Goal: Task Accomplishment & Management: Use online tool/utility

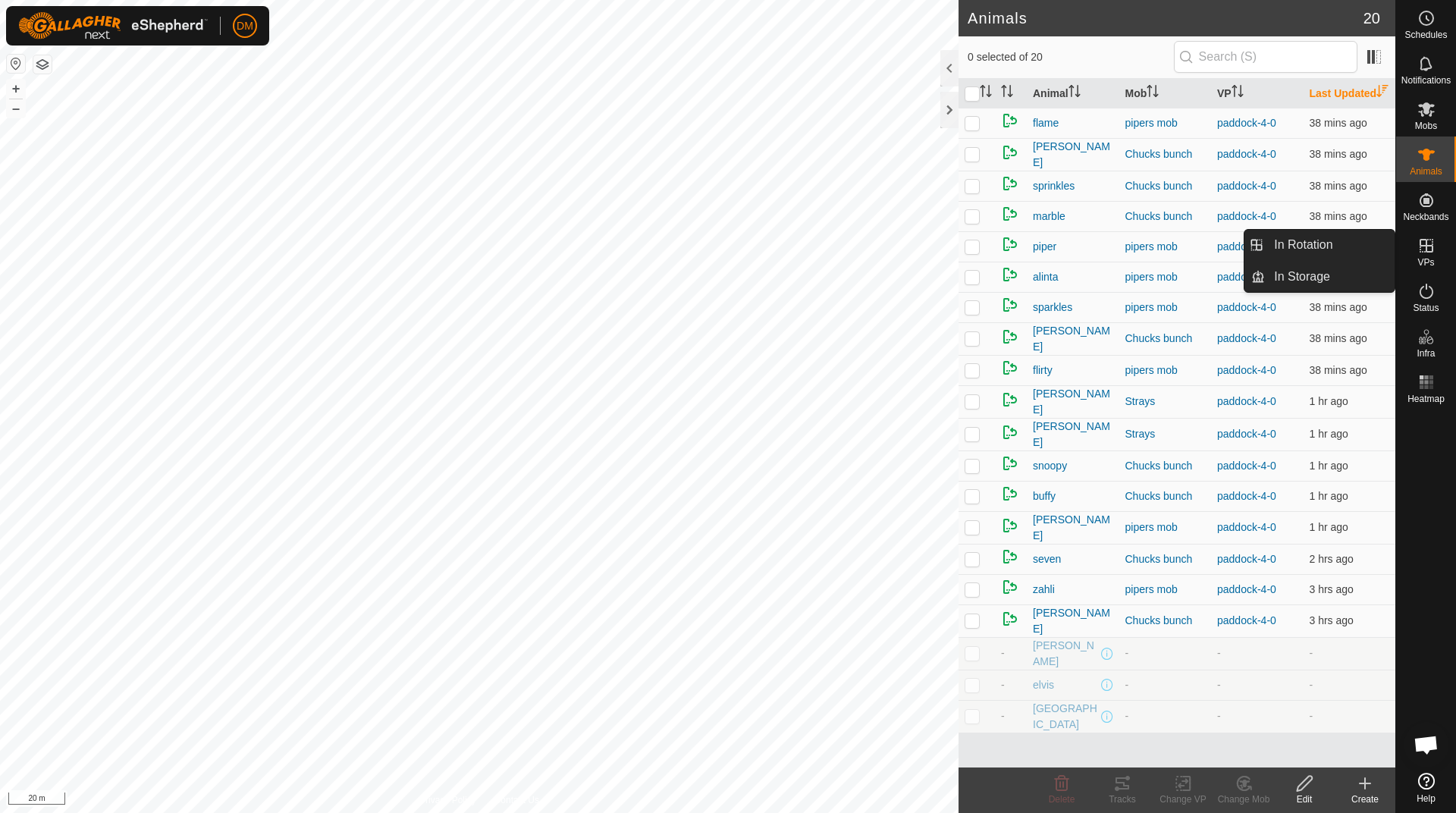
click at [1426, 257] on es-virtualpaddocks-svg-icon at bounding box center [1426, 246] width 27 height 25
click at [1297, 251] on link "In Rotation" at bounding box center [1330, 244] width 130 height 30
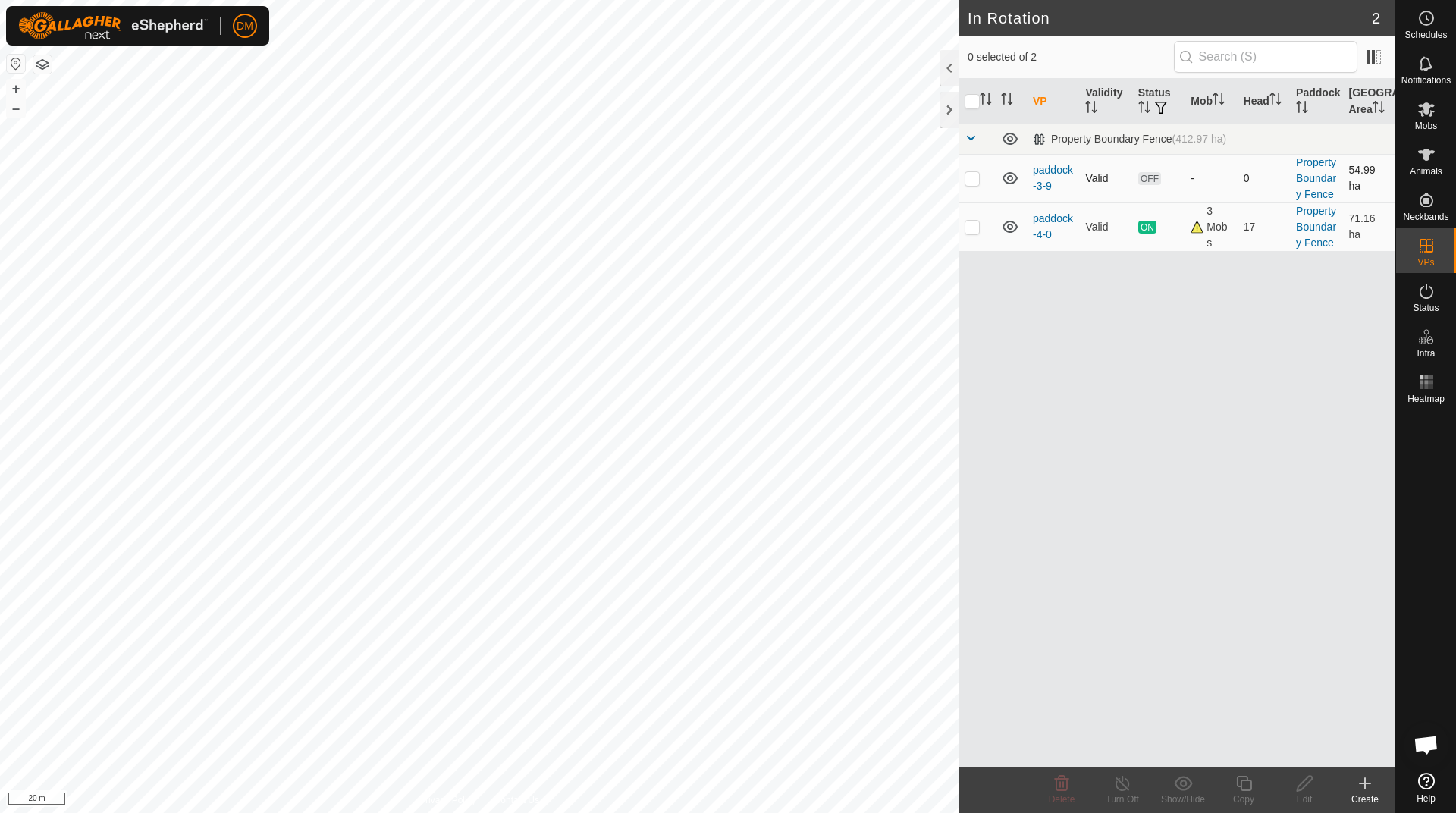
click at [975, 184] on td at bounding box center [976, 178] width 36 height 49
checkbox input "false"
click at [973, 229] on p-checkbox at bounding box center [972, 226] width 15 height 12
checkbox input "true"
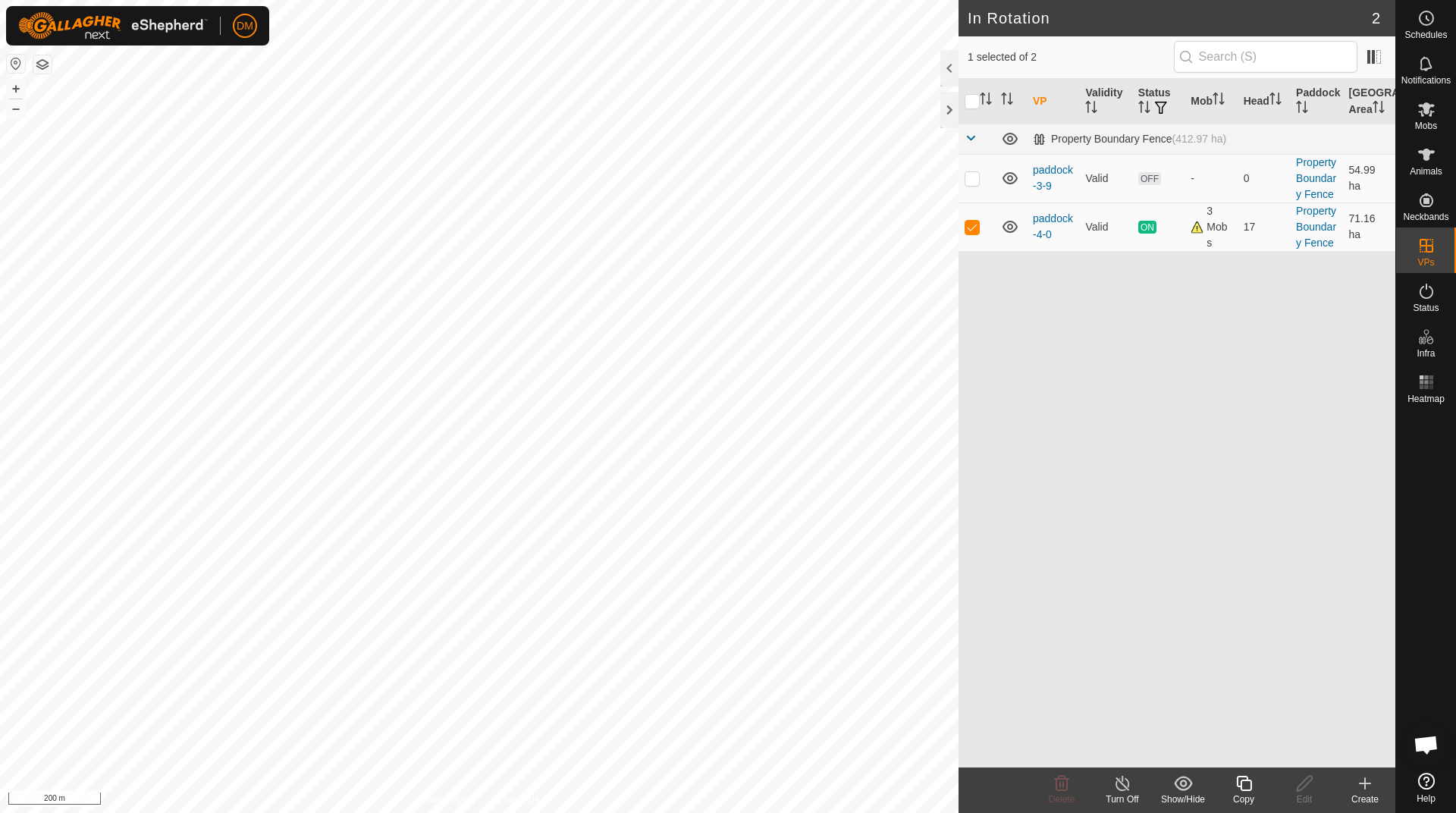
click at [1244, 789] on icon at bounding box center [1244, 783] width 19 height 18
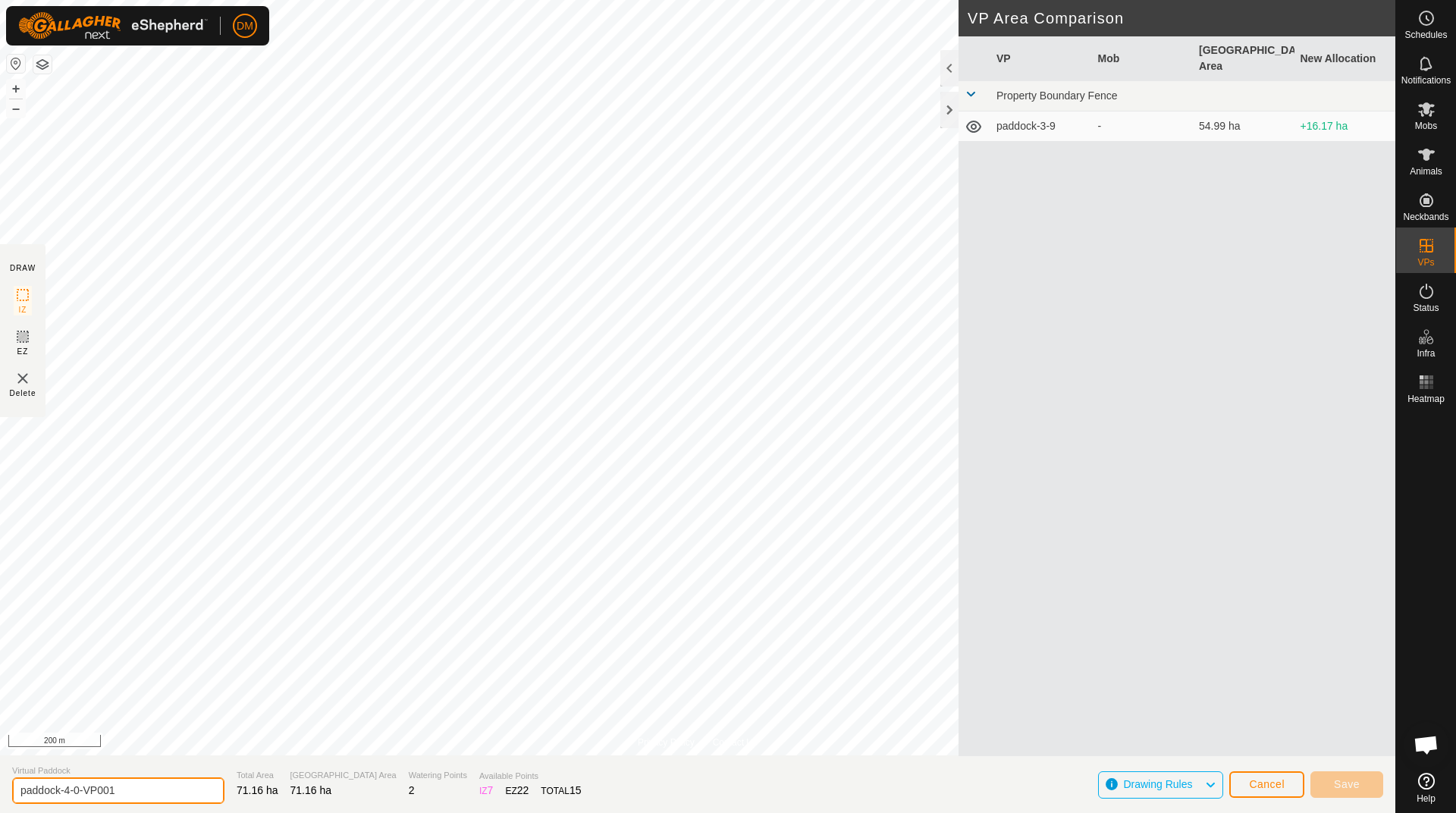
drag, startPoint x: 73, startPoint y: 788, endPoint x: 143, endPoint y: 797, distance: 70.6
click at [143, 797] on input "paddock-4-0-VP001" at bounding box center [118, 791] width 212 height 26
type input "paddock-4-1"
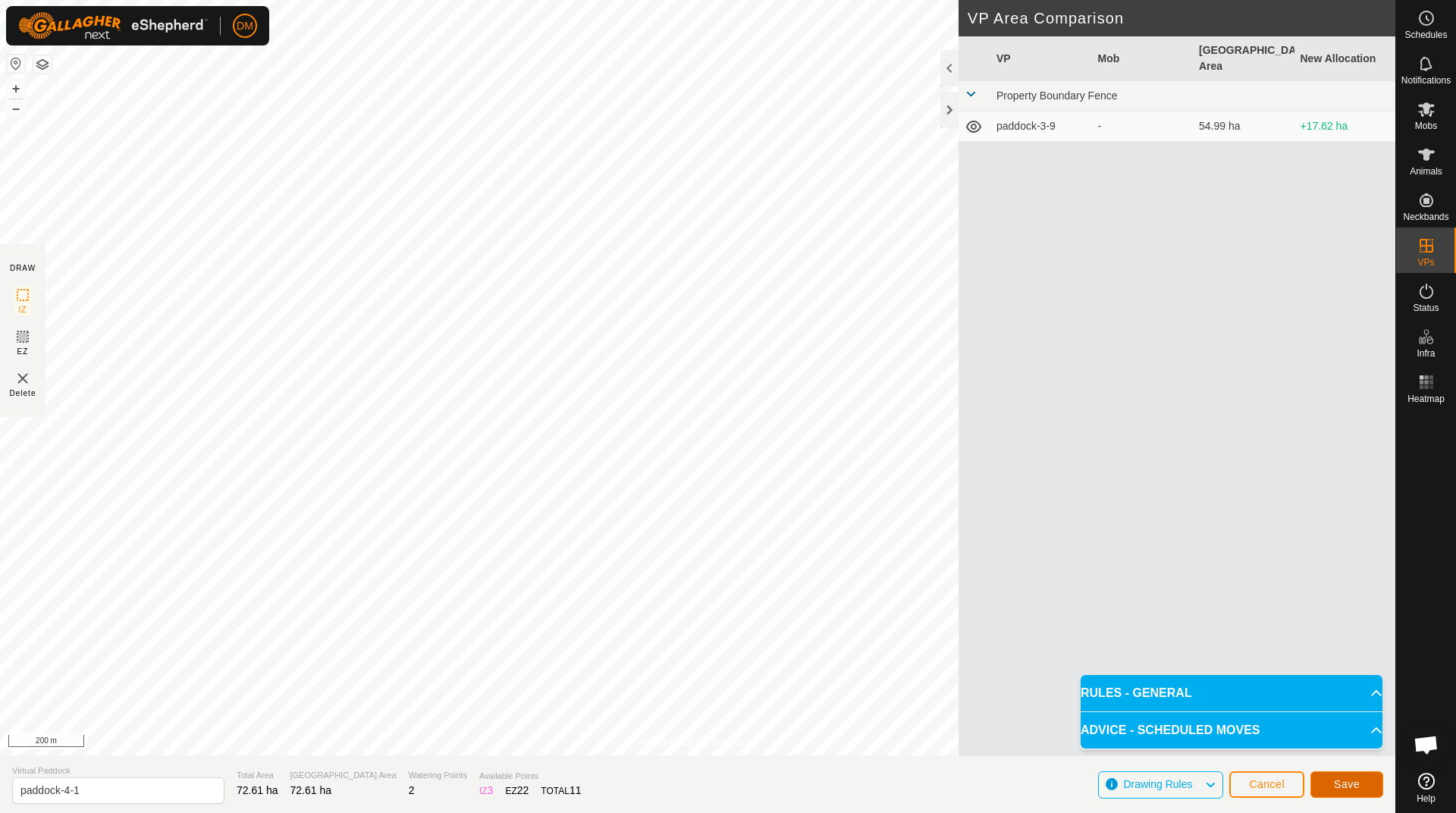
click at [1355, 788] on span "Save" at bounding box center [1347, 784] width 26 height 12
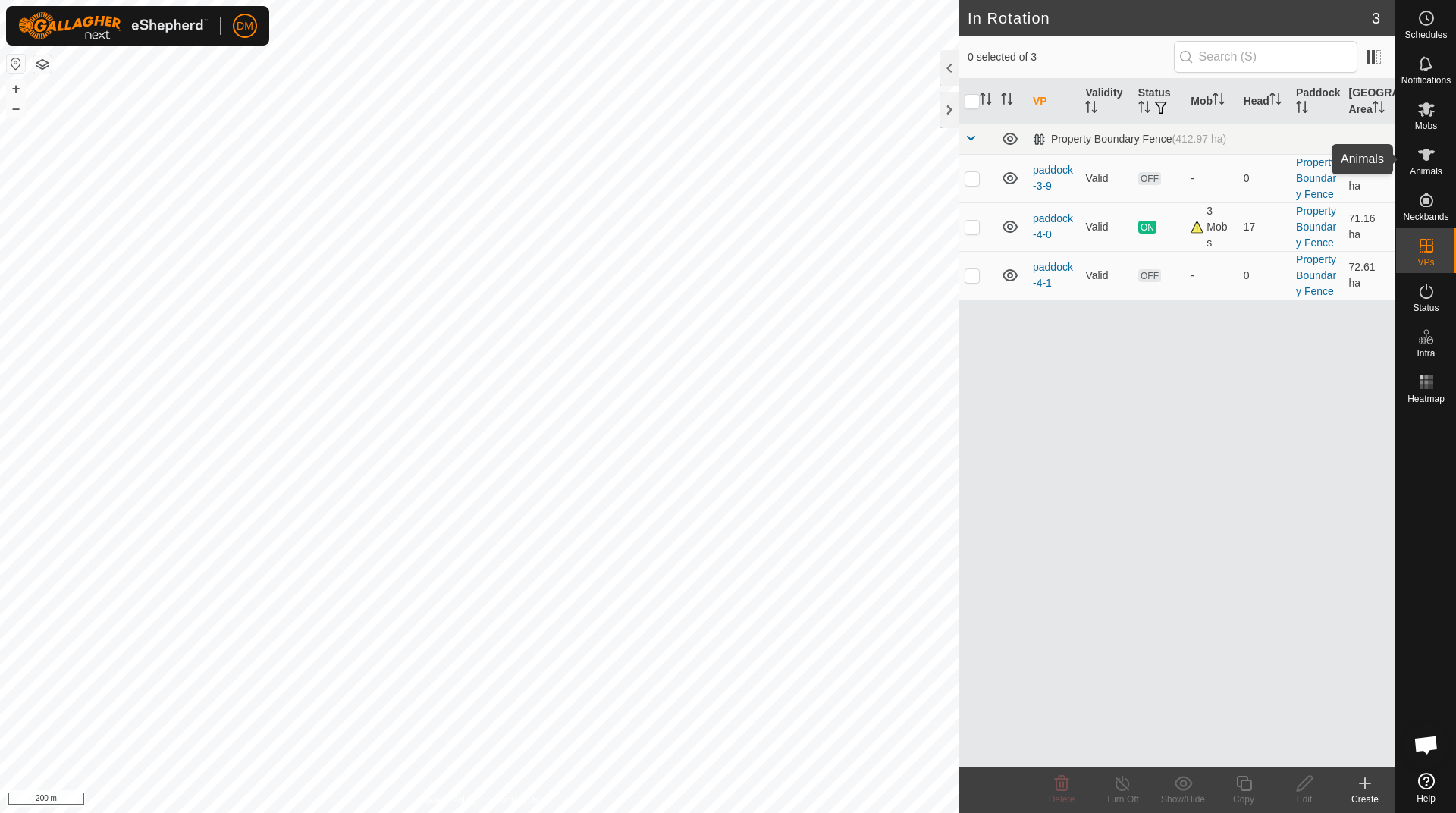
click at [1433, 165] on es-animals-svg-icon at bounding box center [1426, 155] width 27 height 25
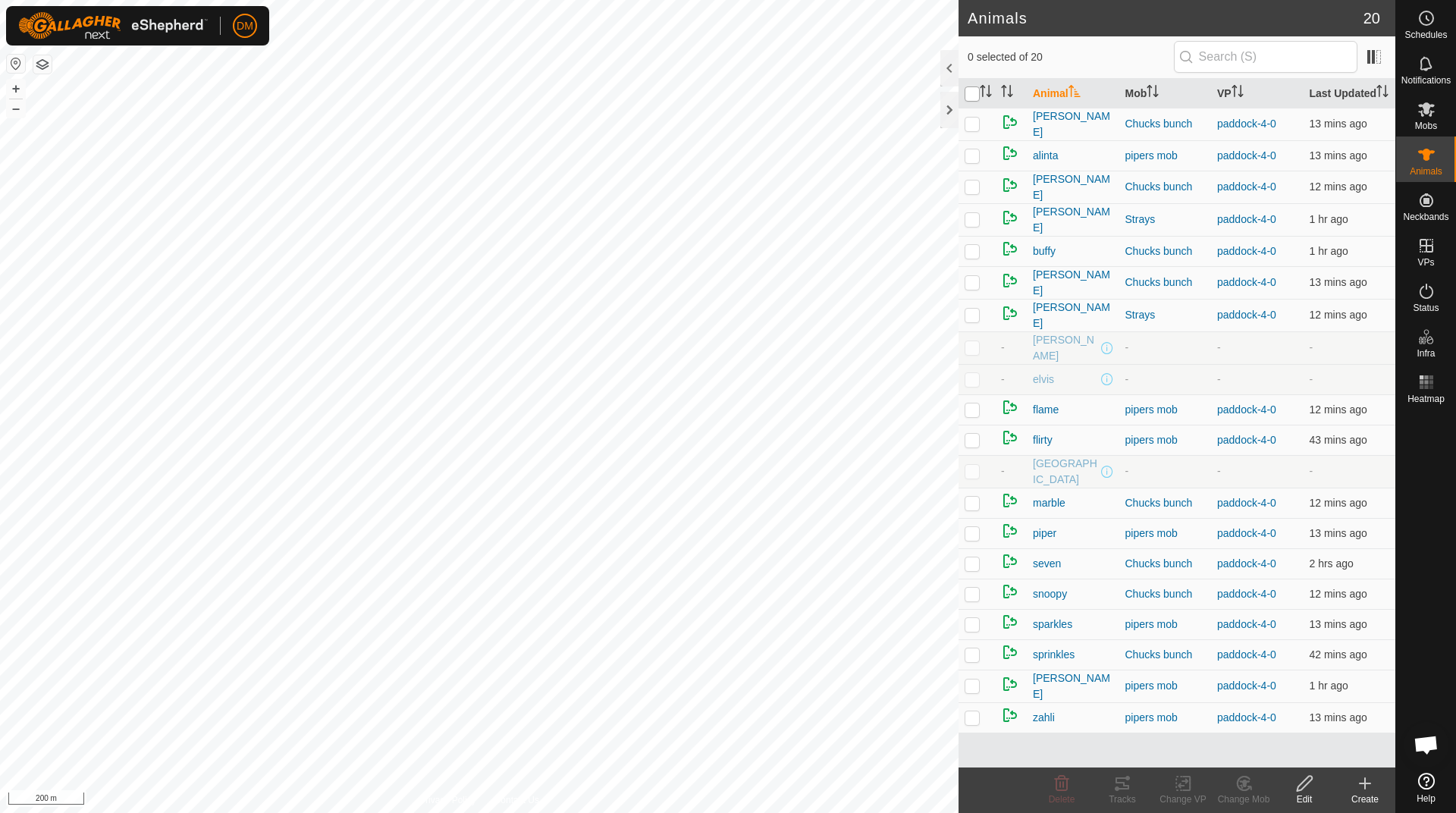
click at [975, 102] on input "checkbox" at bounding box center [972, 94] width 15 height 15
checkbox input "true"
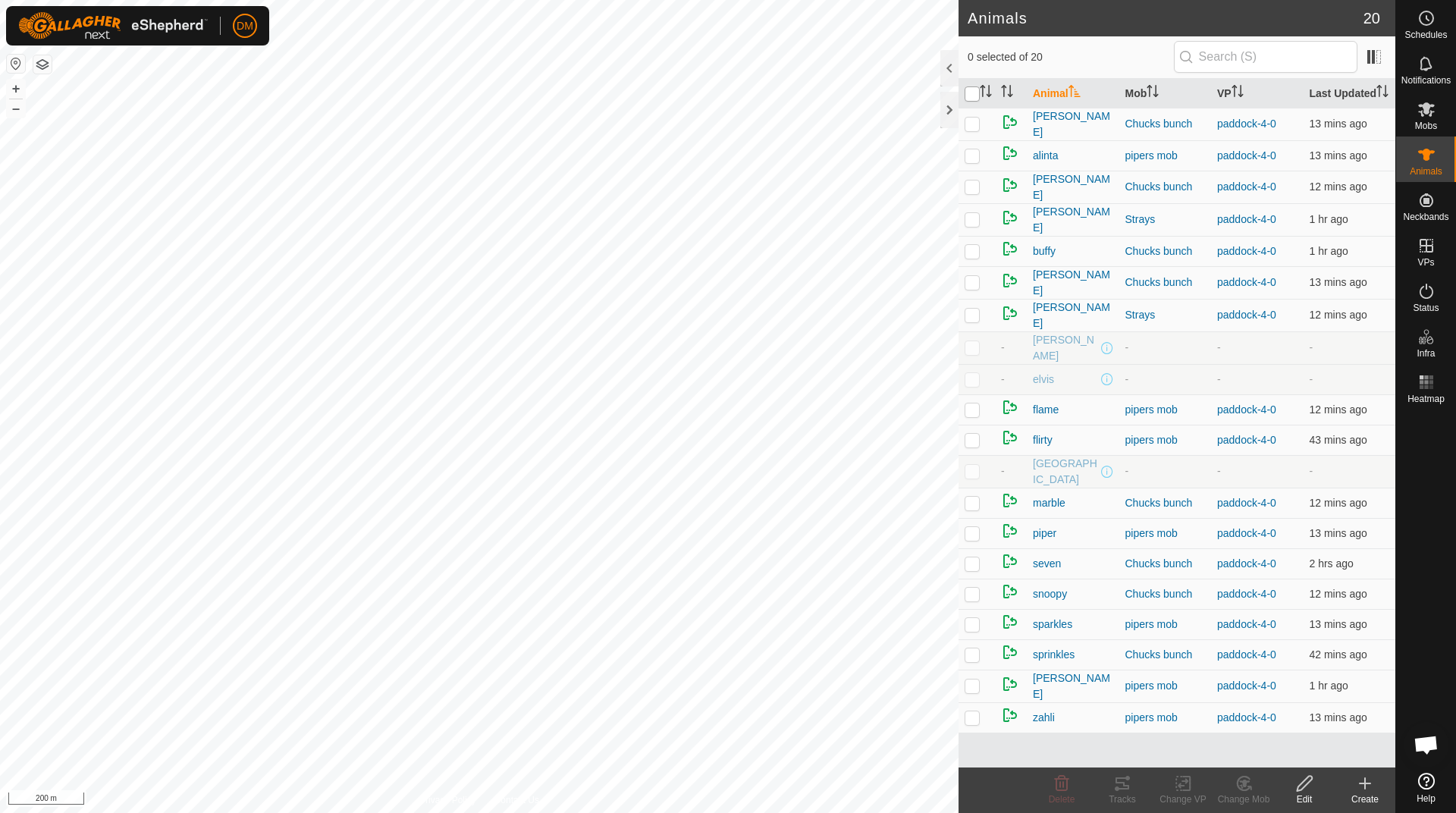
checkbox input "true"
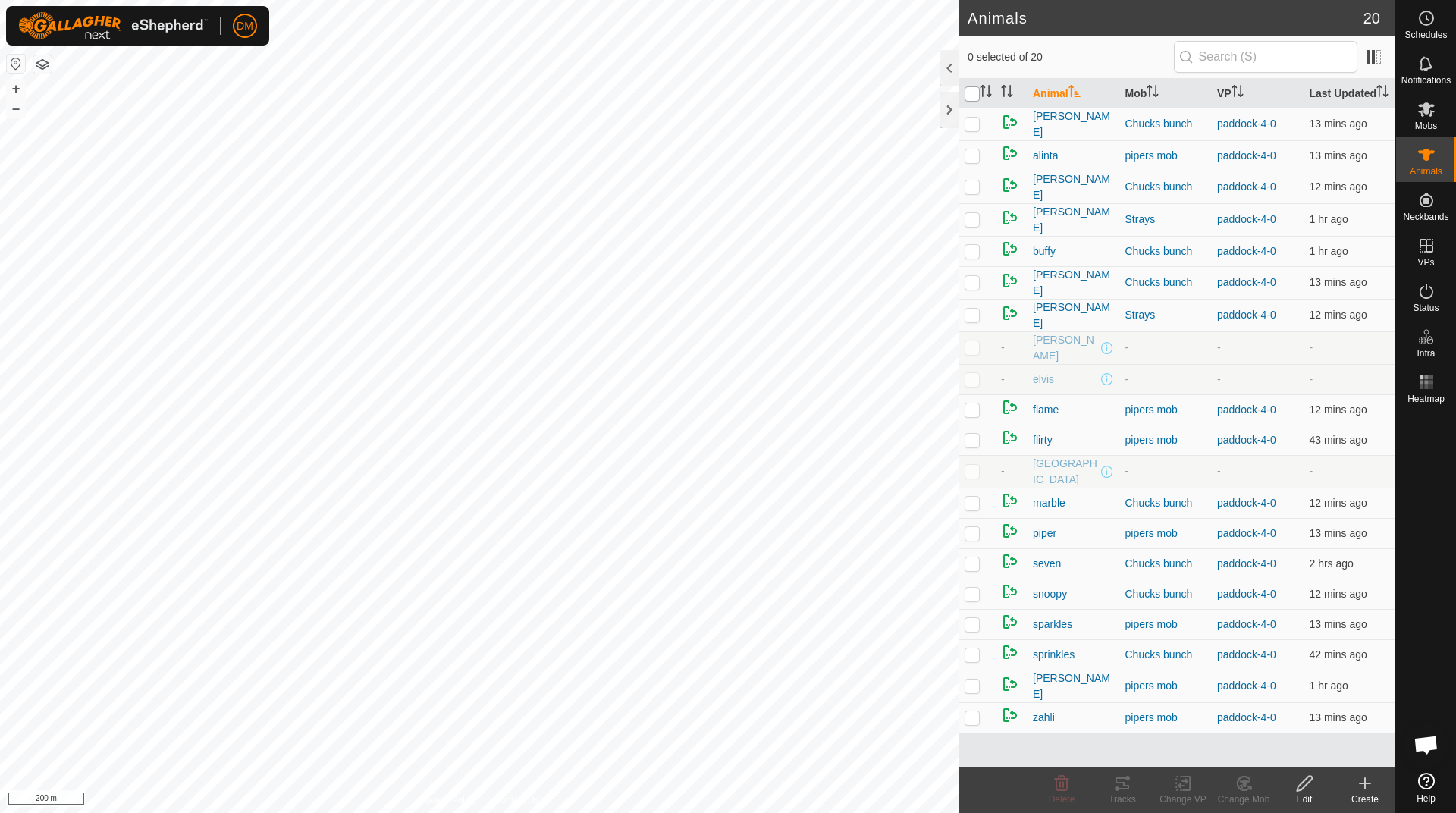
checkbox input "true"
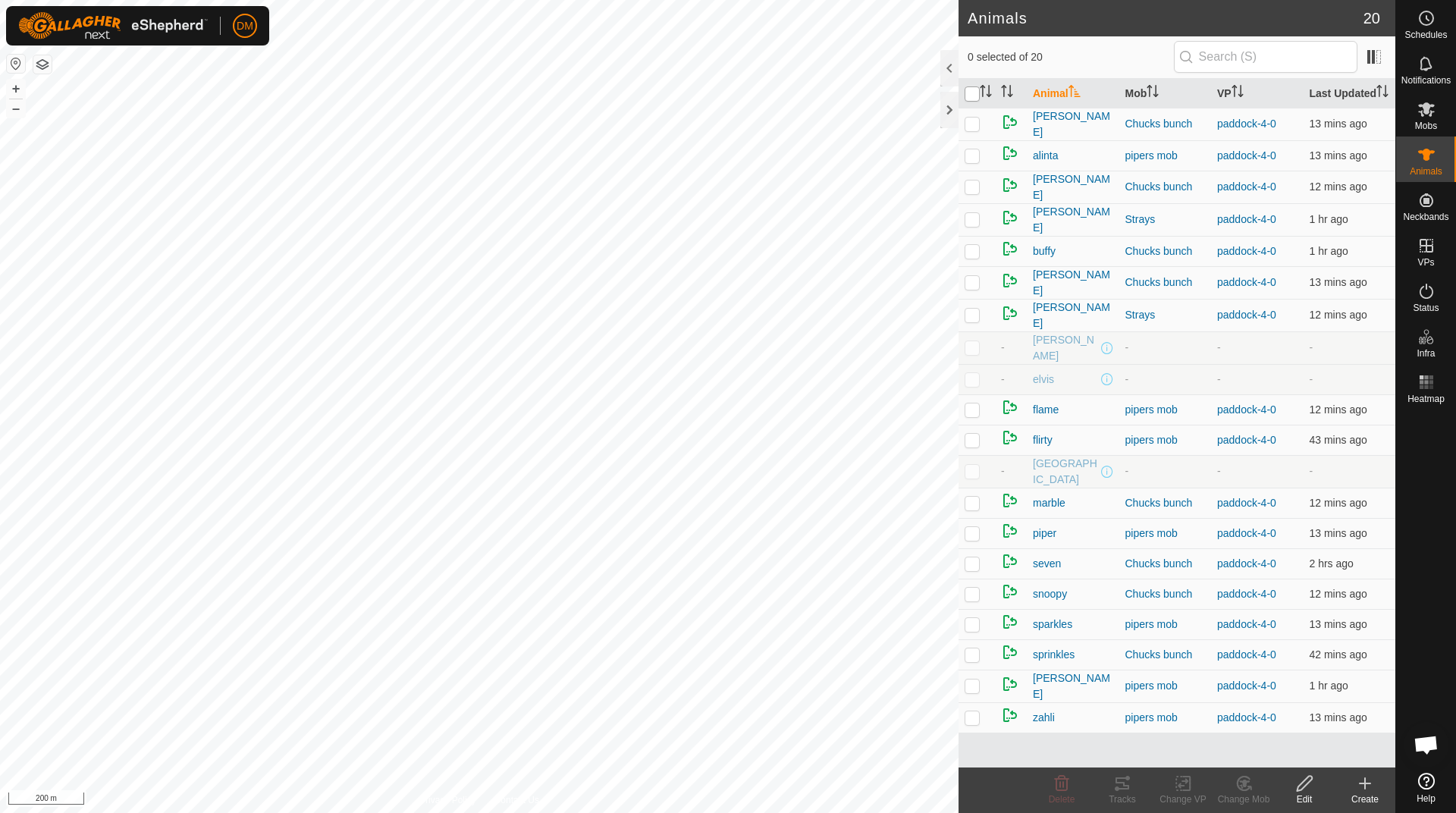
checkbox input "true"
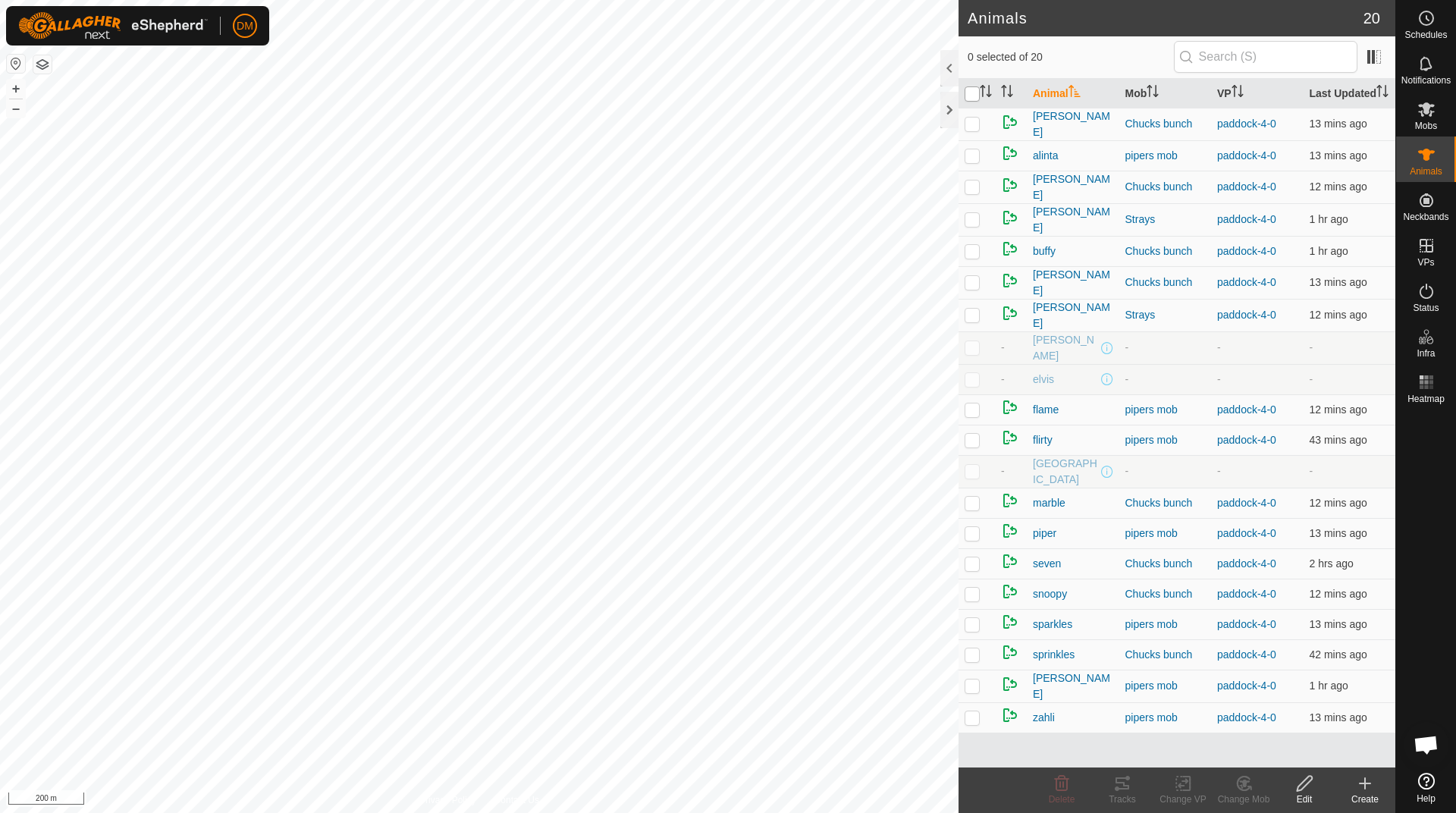
checkbox input "true"
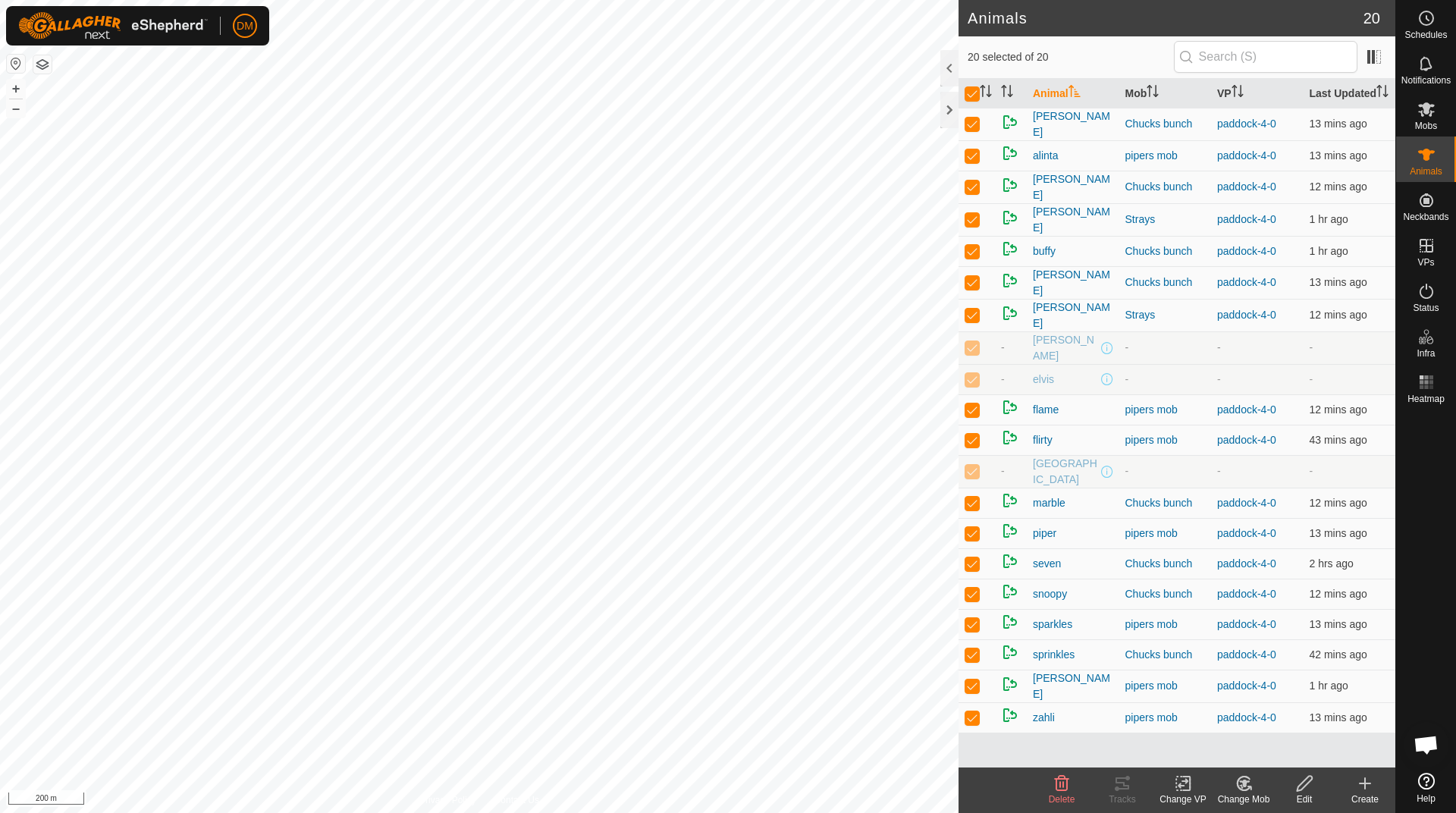
click at [980, 351] on td at bounding box center [976, 348] width 36 height 33
checkbox input "false"
click at [971, 385] on p-checkbox at bounding box center [972, 379] width 15 height 12
checkbox input "false"
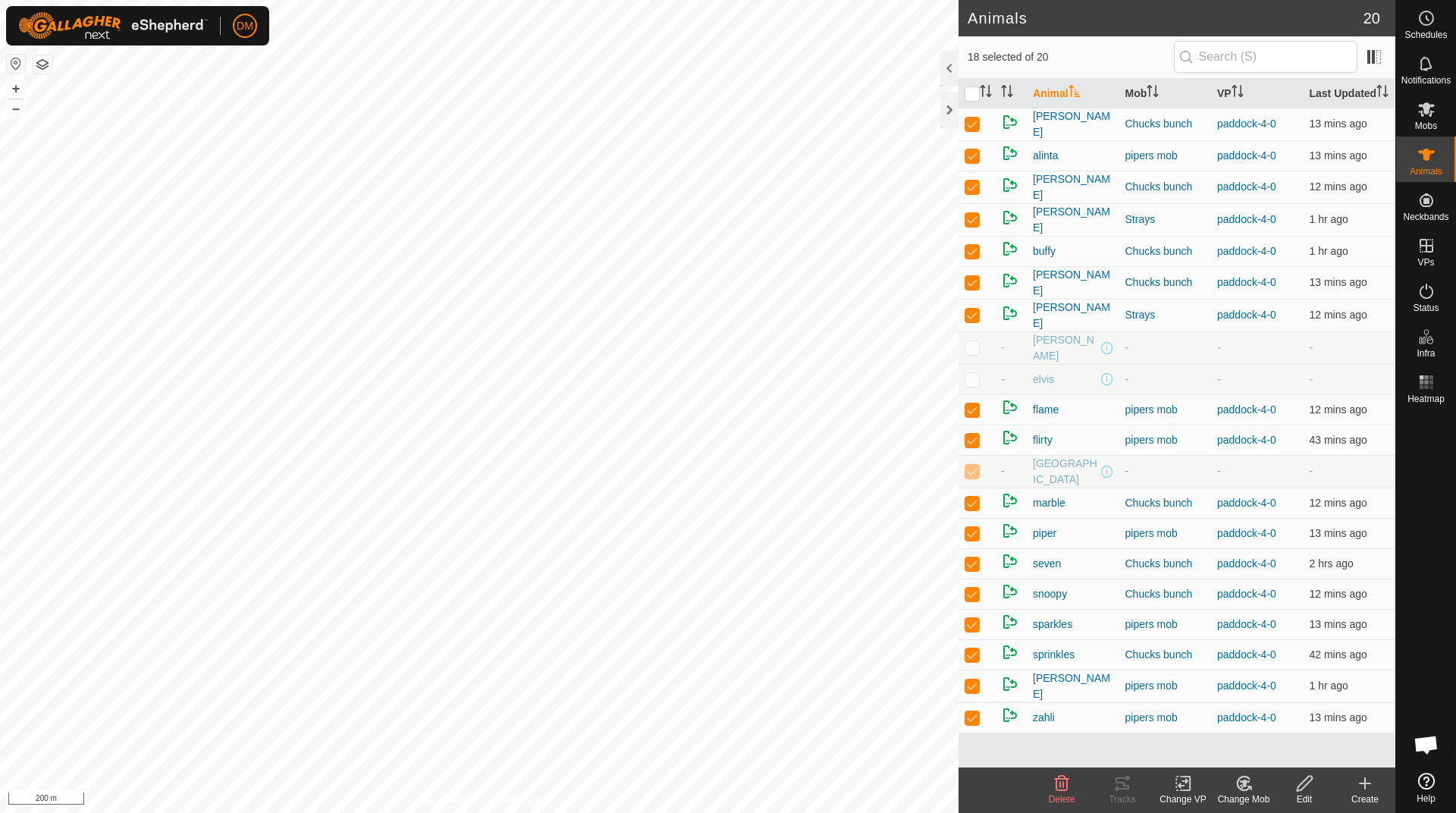
click at [975, 474] on p-checkbox at bounding box center [972, 471] width 15 height 12
checkbox input "false"
click at [1182, 789] on icon at bounding box center [1183, 783] width 19 height 18
click at [1230, 723] on link "Choose VP..." at bounding box center [1228, 718] width 151 height 30
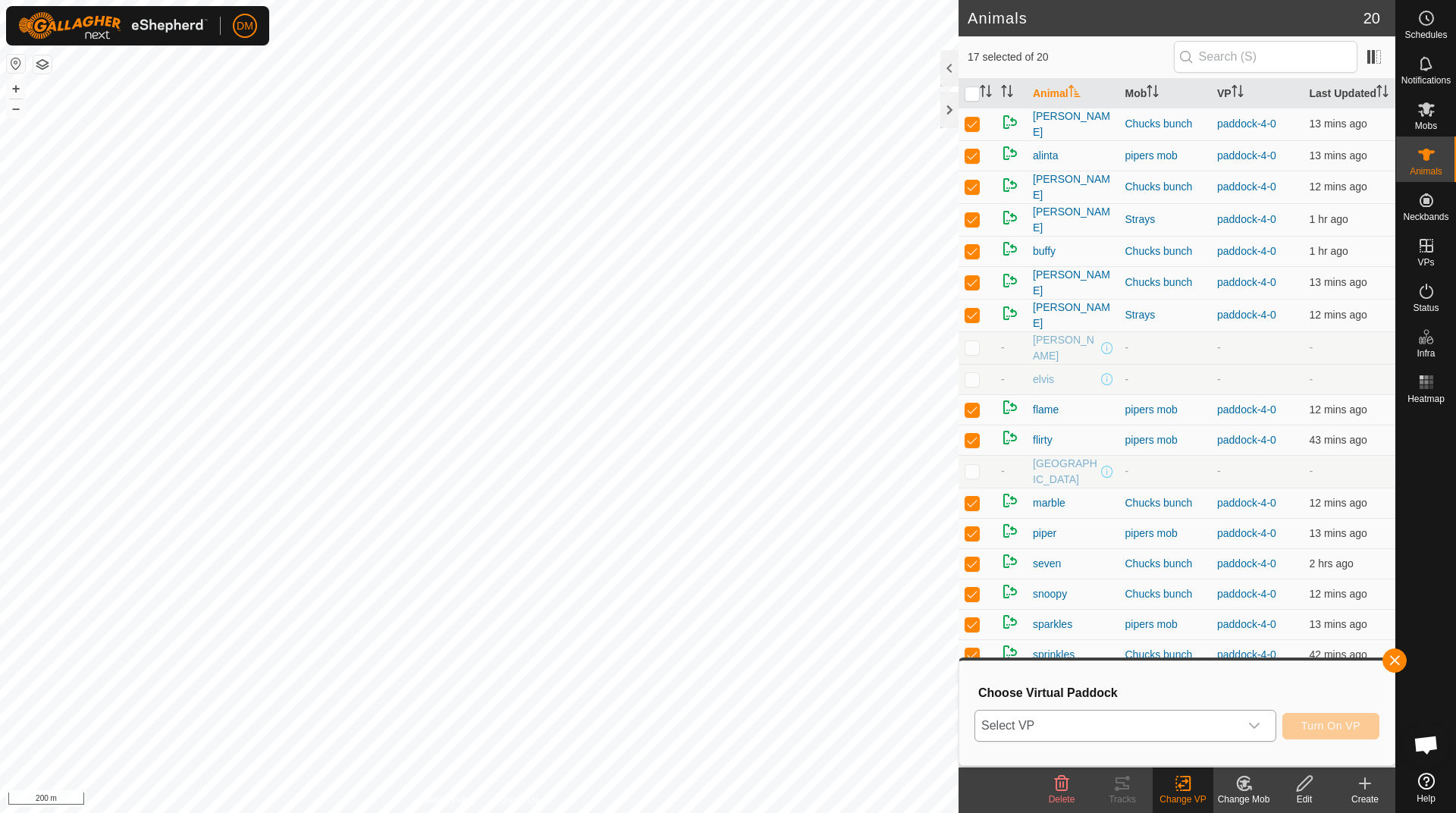
click at [1106, 732] on span "Select VP" at bounding box center [1107, 726] width 264 height 30
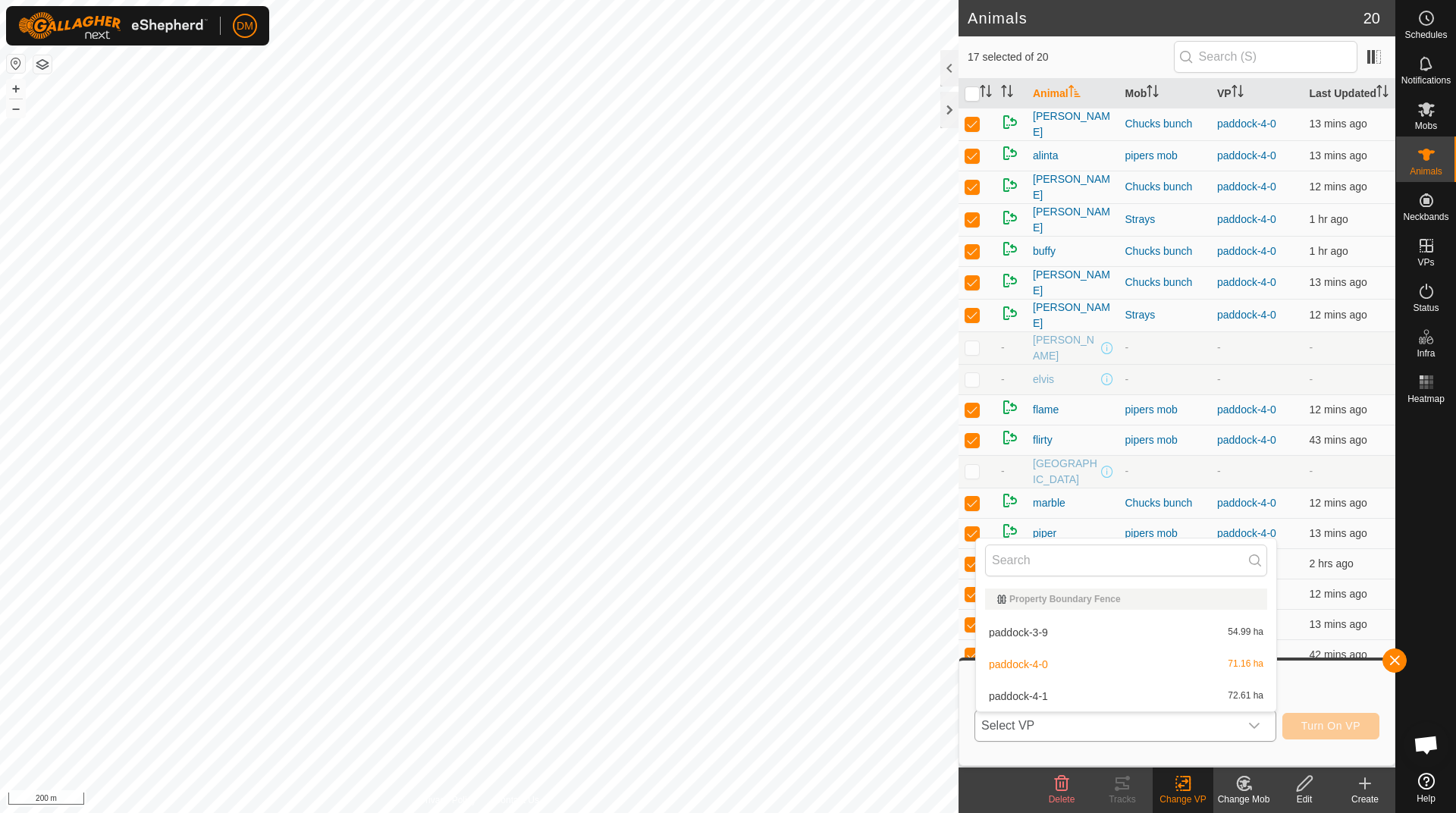
click at [1042, 703] on li "paddock-4-1 72.61 ha" at bounding box center [1126, 696] width 300 height 30
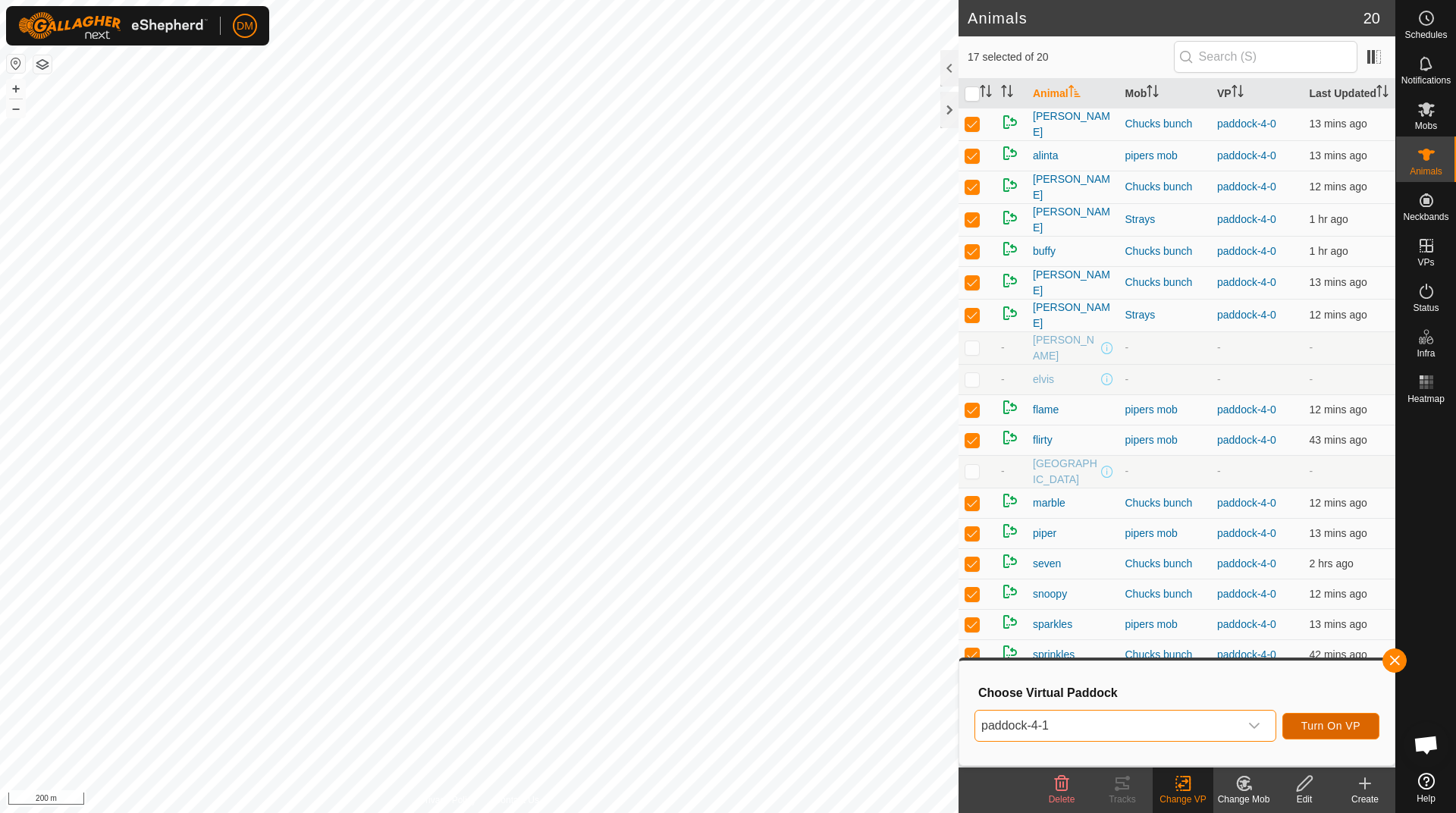
click at [1335, 727] on span "Turn On VP" at bounding box center [1331, 726] width 59 height 12
